Goal: Check status

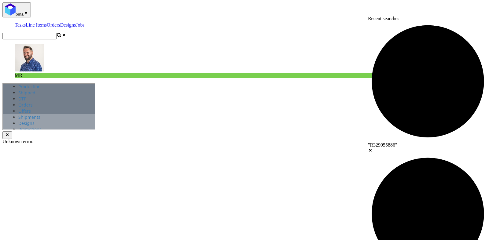
click at [57, 33] on input "text" at bounding box center [29, 36] width 54 height 6
paste input "R496392919"
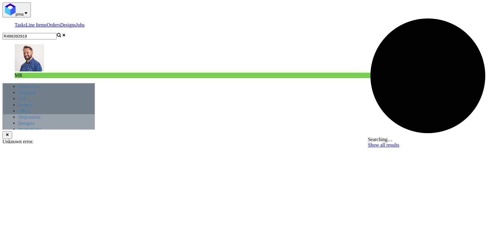
type input "R496392919"
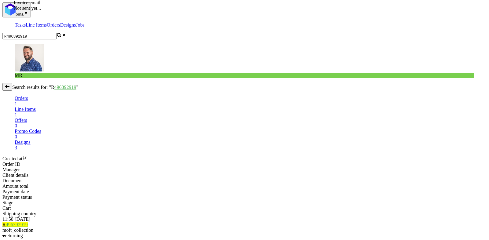
click at [28, 222] on link "496392919" at bounding box center [17, 224] width 22 height 5
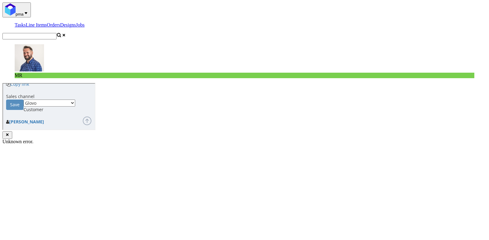
scroll to position [231, 0]
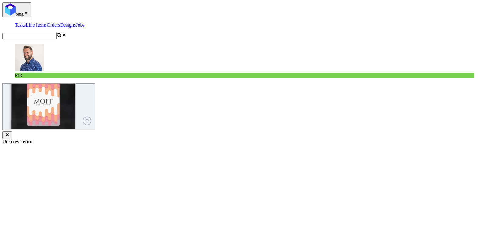
scroll to position [245, 0]
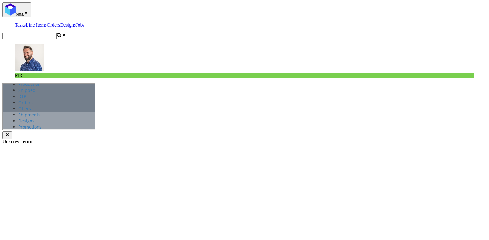
scroll to position [0, 0]
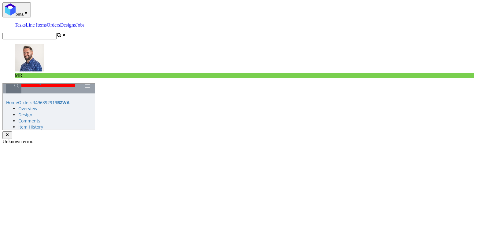
scroll to position [81, 0]
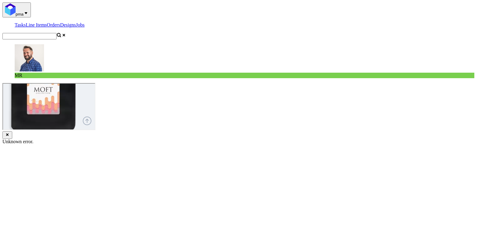
scroll to position [258, 0]
